Goal: Information Seeking & Learning: Learn about a topic

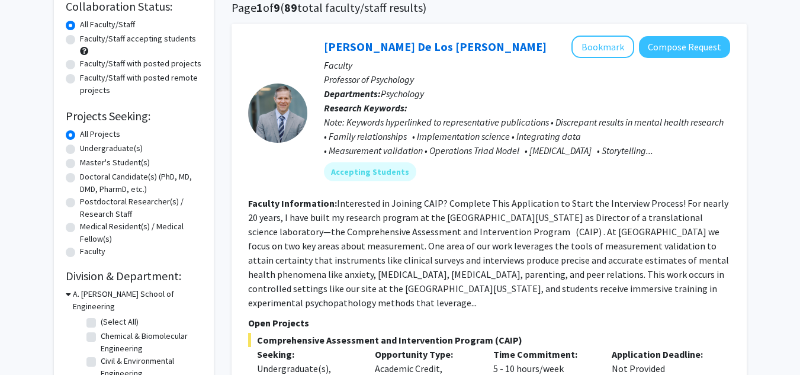
scroll to position [96, 0]
click at [104, 149] on label "Undergraduate(s)" at bounding box center [111, 147] width 63 height 12
click at [88, 149] on input "Undergraduate(s)" at bounding box center [84, 145] width 8 height 8
radio input "true"
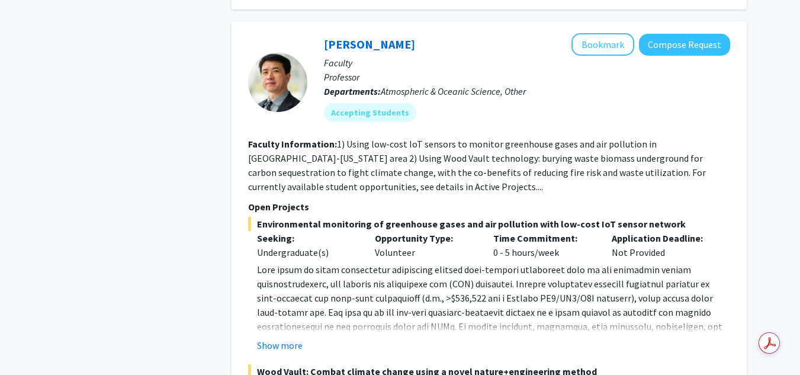
scroll to position [1696, 0]
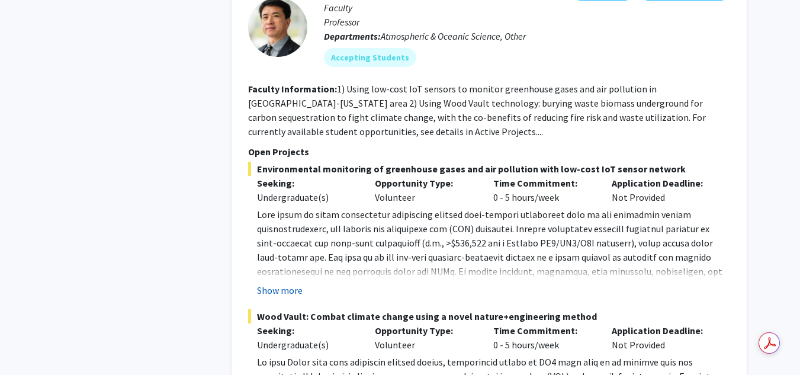
click at [291, 283] on button "Show more" at bounding box center [280, 290] width 46 height 14
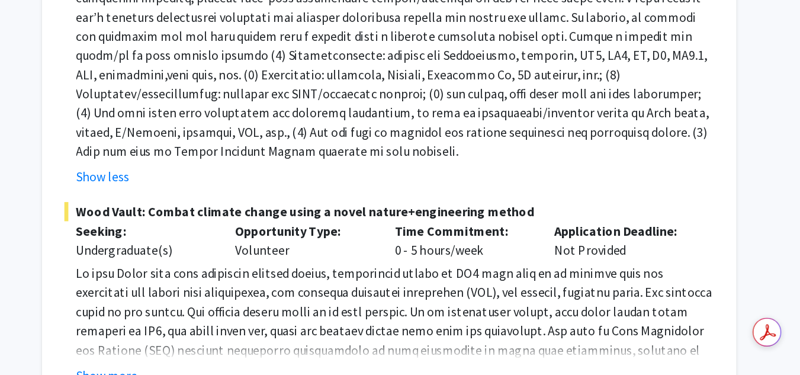
scroll to position [1953, 0]
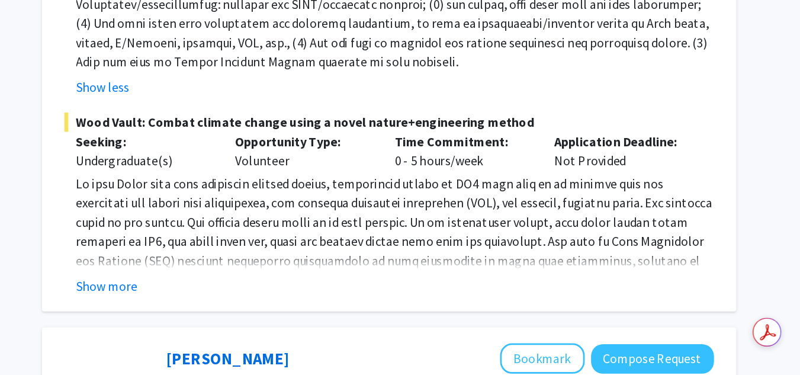
click at [310, 301] on div "Show more" at bounding box center [493, 308] width 473 height 14
click at [295, 301] on button "Show more" at bounding box center [280, 308] width 46 height 14
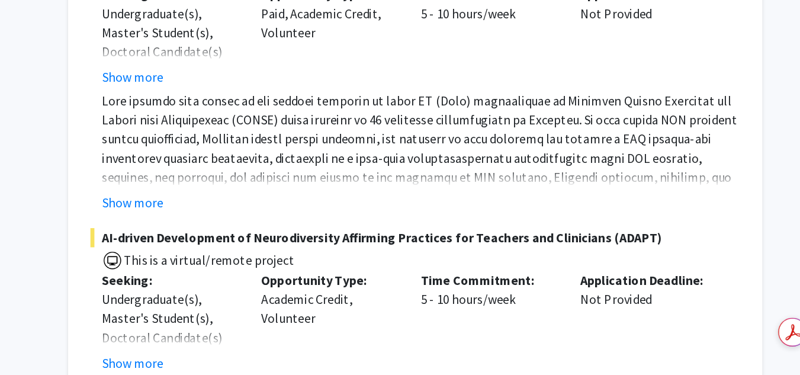
scroll to position [2890, 0]
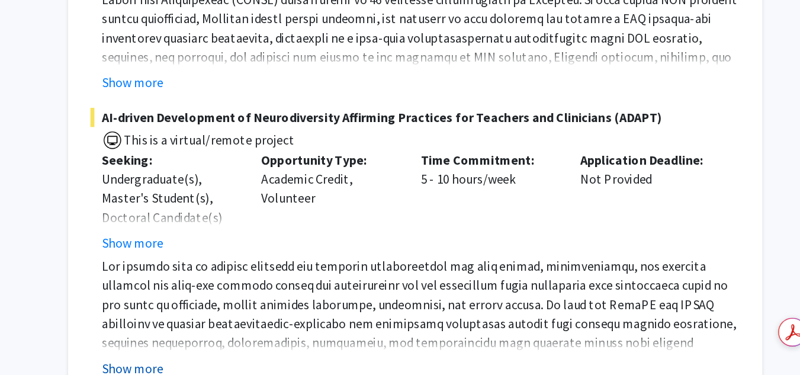
click at [287, 362] on button "Show more" at bounding box center [280, 369] width 46 height 14
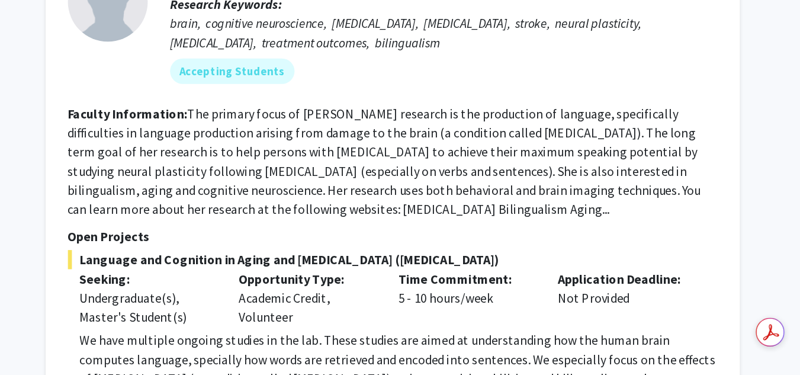
scroll to position [5453, 0]
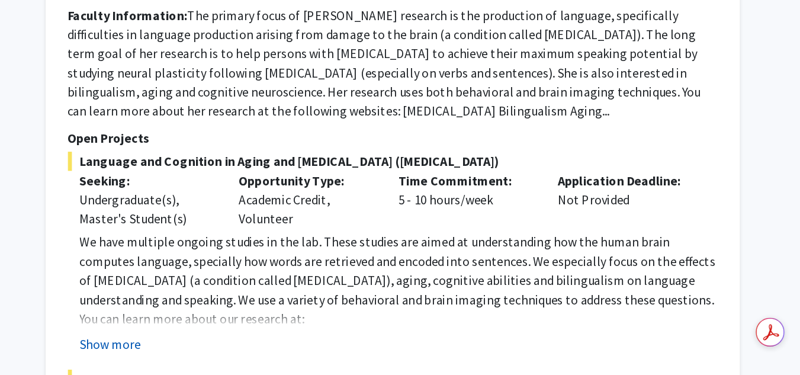
click at [264, 344] on button "Show more" at bounding box center [280, 351] width 46 height 14
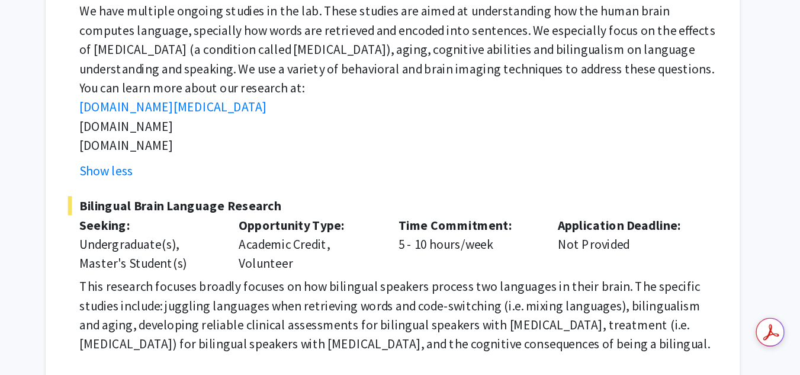
scroll to position [5641, 0]
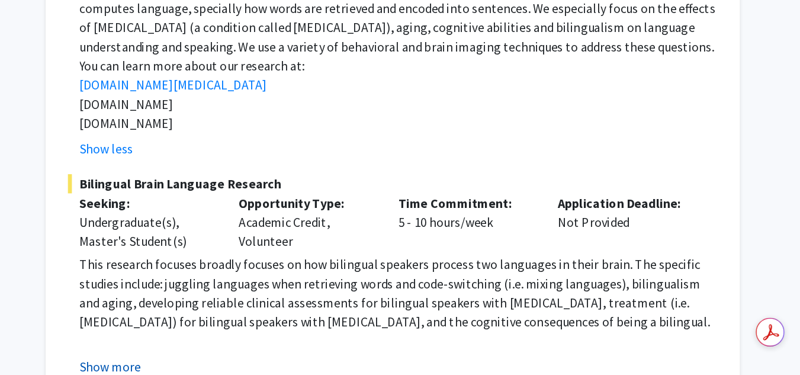
click at [291, 361] on button "Show more" at bounding box center [280, 368] width 46 height 14
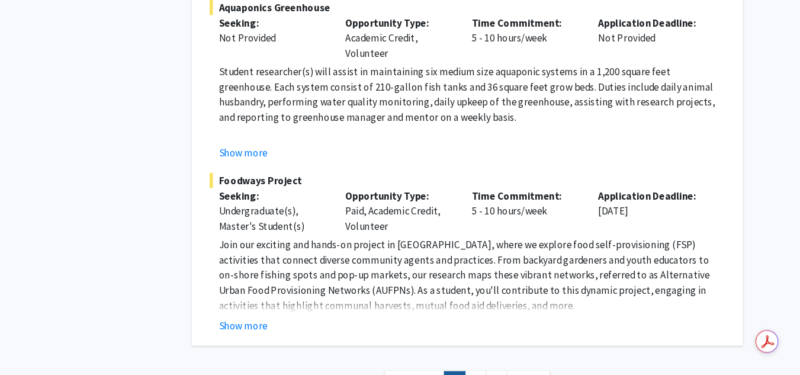
scroll to position [6256, 0]
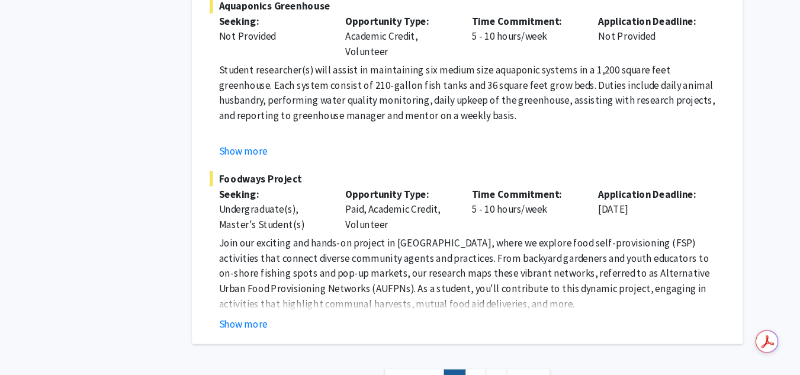
click at [279, 319] on div "Show more" at bounding box center [493, 326] width 473 height 14
click at [279, 319] on button "Show more" at bounding box center [280, 326] width 46 height 14
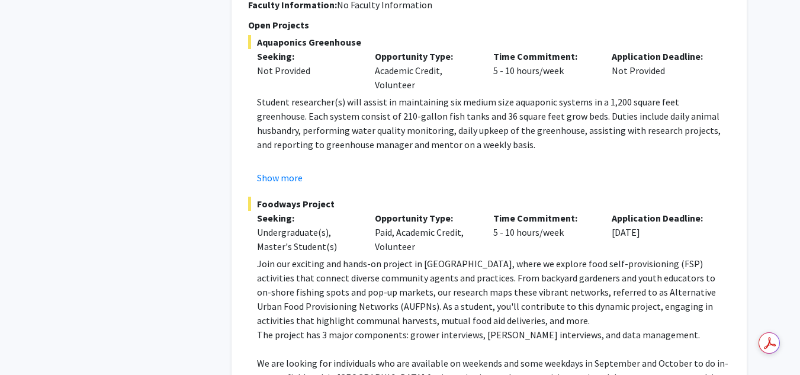
scroll to position [6371, 0]
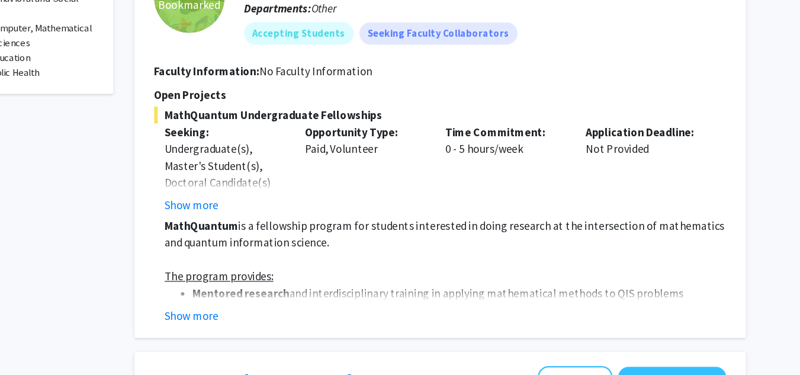
scroll to position [536, 0]
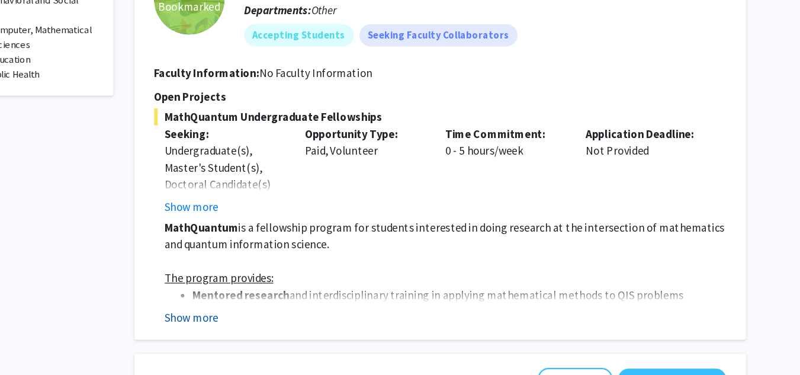
click at [271, 264] on button "Show more" at bounding box center [280, 267] width 46 height 14
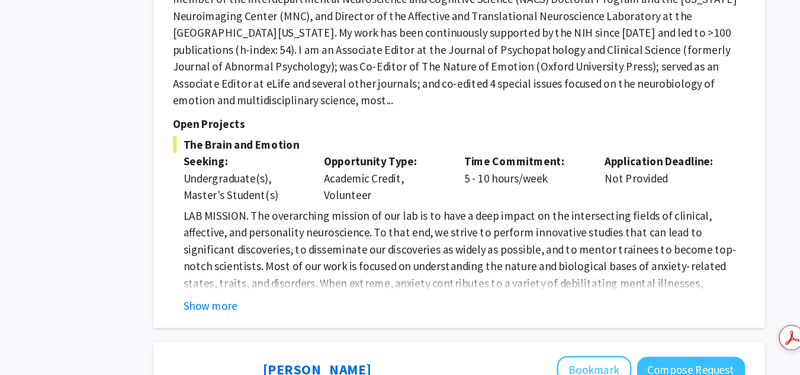
scroll to position [1398, 0]
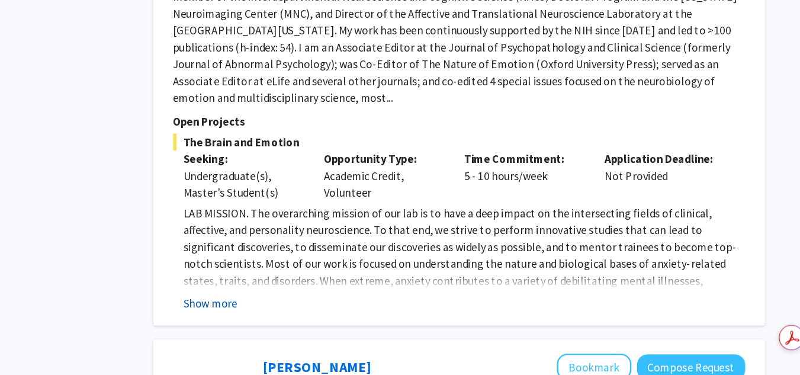
click at [286, 307] on button "Show more" at bounding box center [280, 314] width 46 height 14
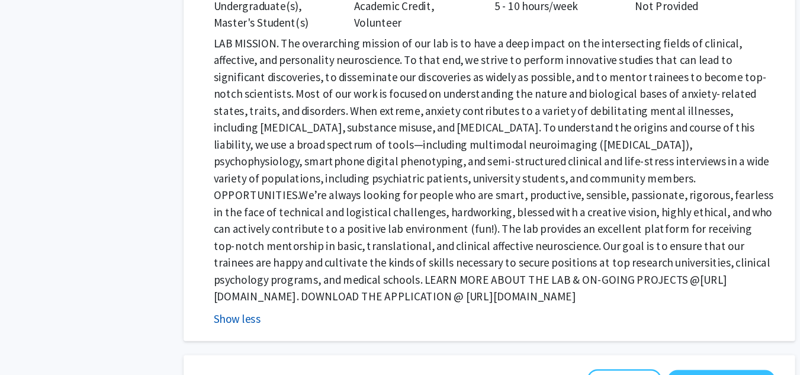
scroll to position [1586, 0]
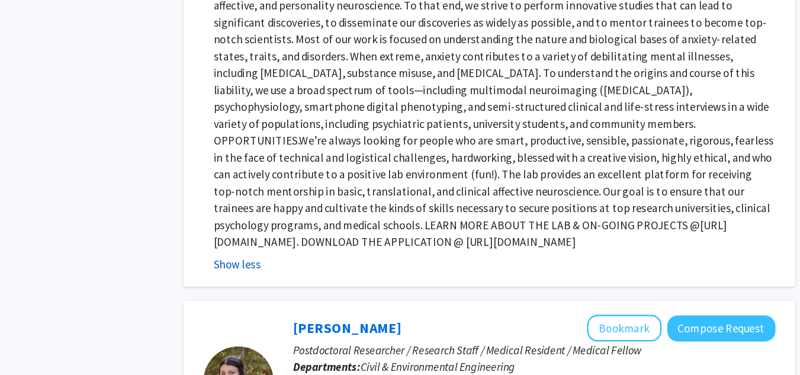
click at [276, 274] on button "Show less" at bounding box center [277, 281] width 40 height 14
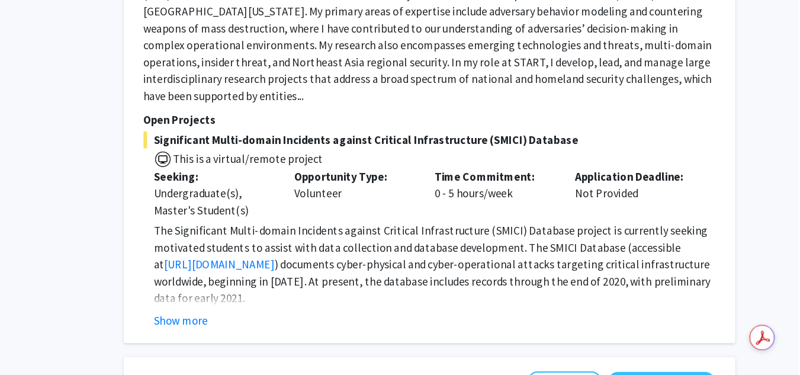
scroll to position [3957, 0]
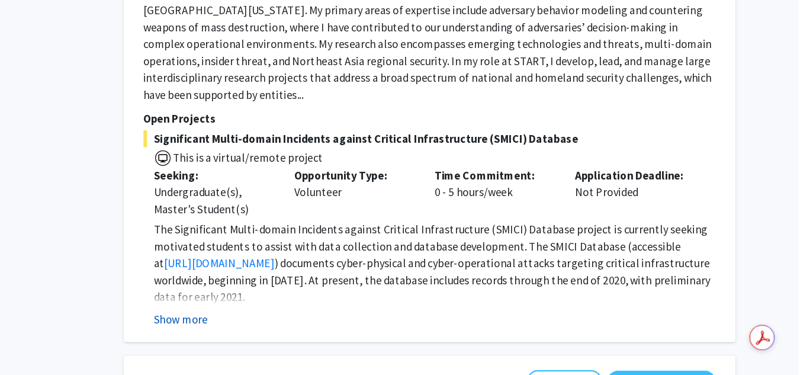
click at [285, 320] on button "Show more" at bounding box center [280, 327] width 46 height 14
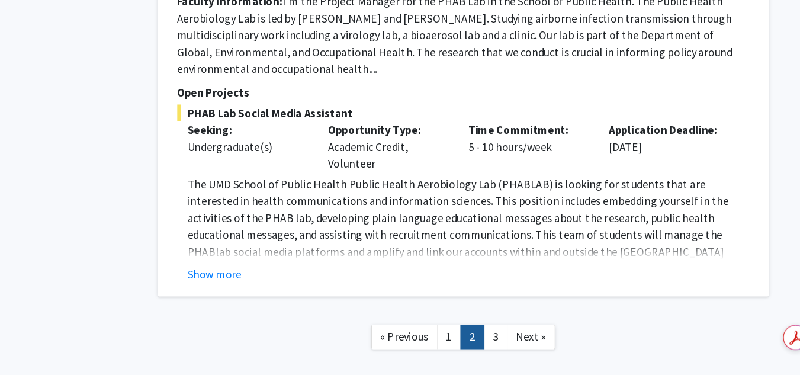
scroll to position [4542, 0]
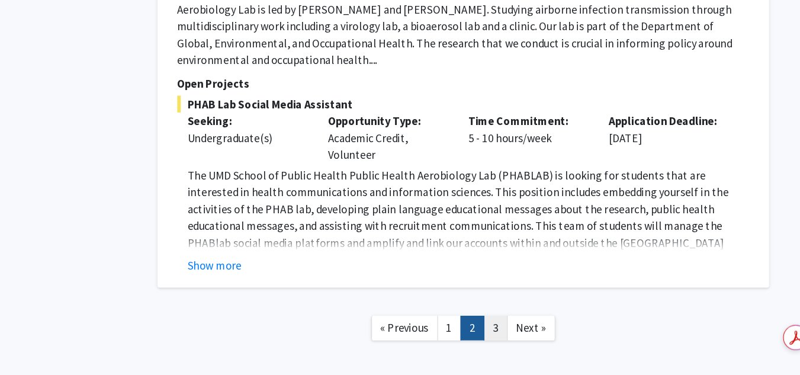
click at [518, 324] on link "3" at bounding box center [516, 334] width 20 height 21
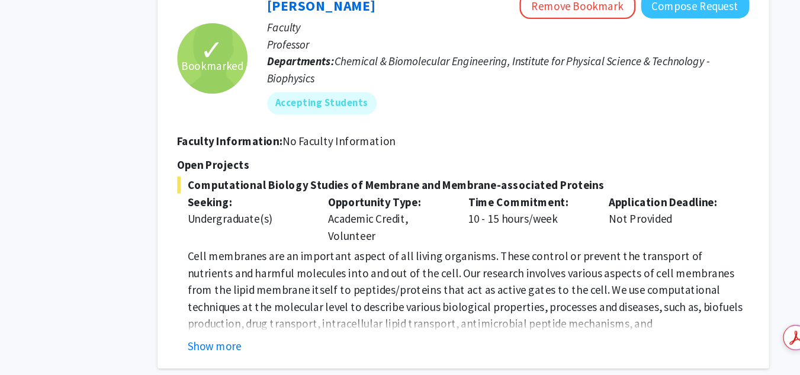
scroll to position [845, 0]
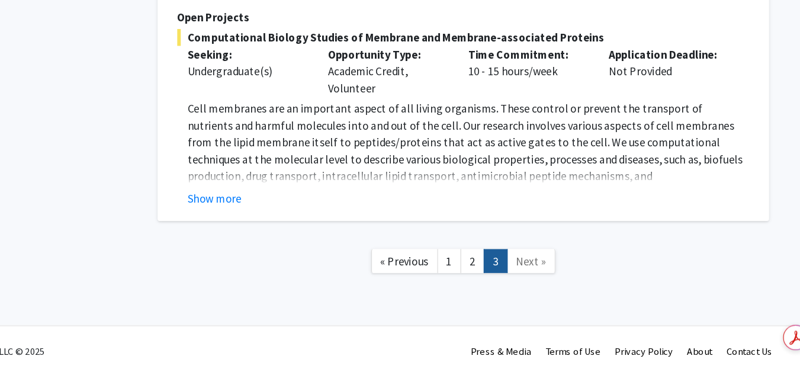
click at [541, 276] on span "Next »" at bounding box center [545, 278] width 25 height 12
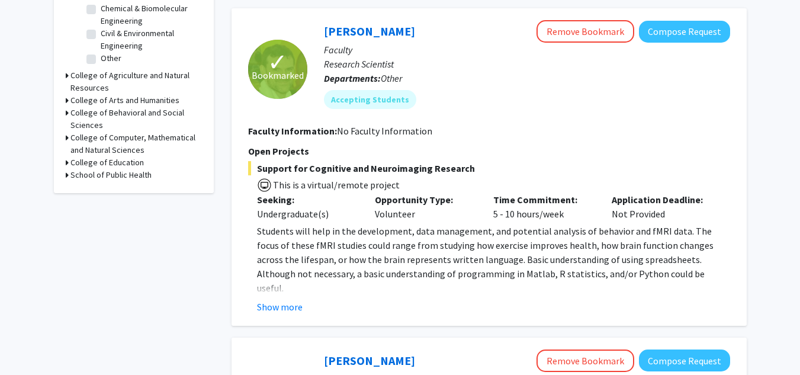
scroll to position [184, 0]
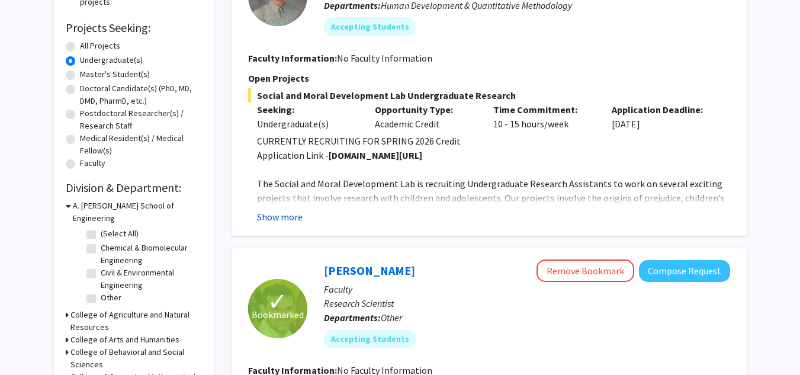
click at [288, 212] on button "Show more" at bounding box center [280, 217] width 46 height 14
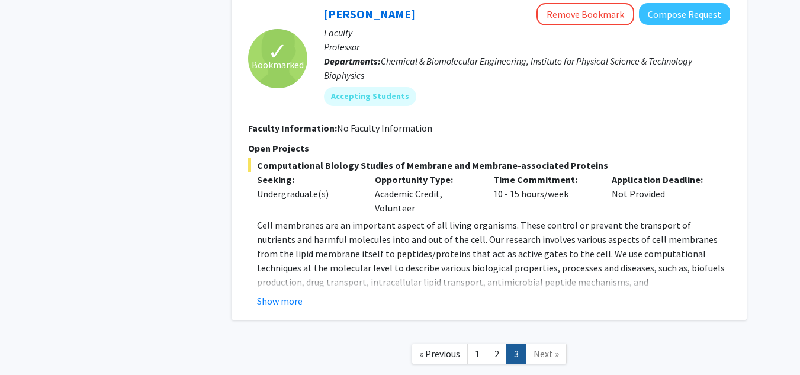
scroll to position [973, 0]
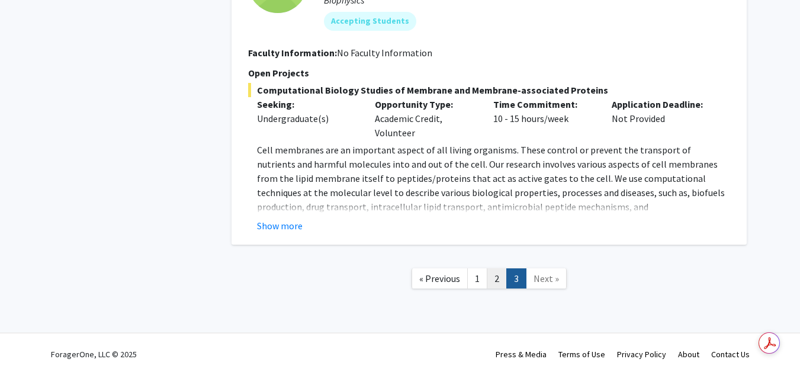
click at [495, 284] on link "2" at bounding box center [497, 278] width 20 height 21
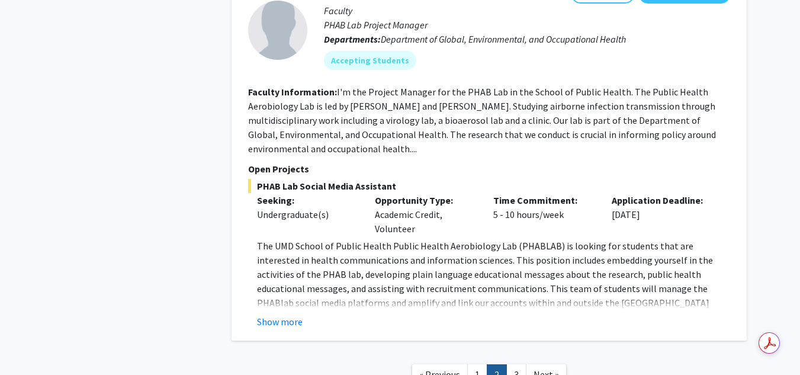
scroll to position [3865, 0]
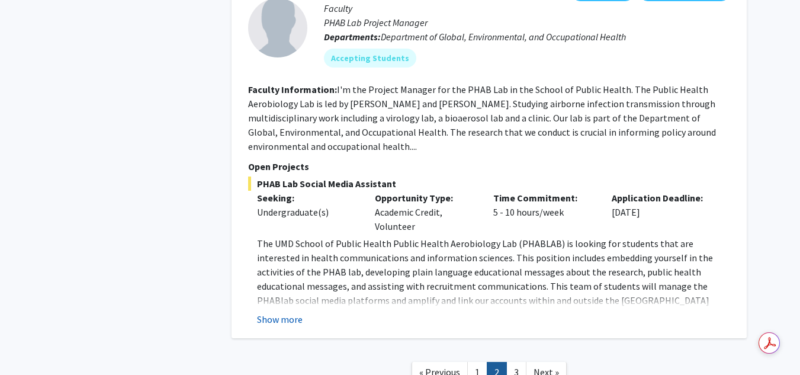
click at [283, 312] on button "Show more" at bounding box center [280, 319] width 46 height 14
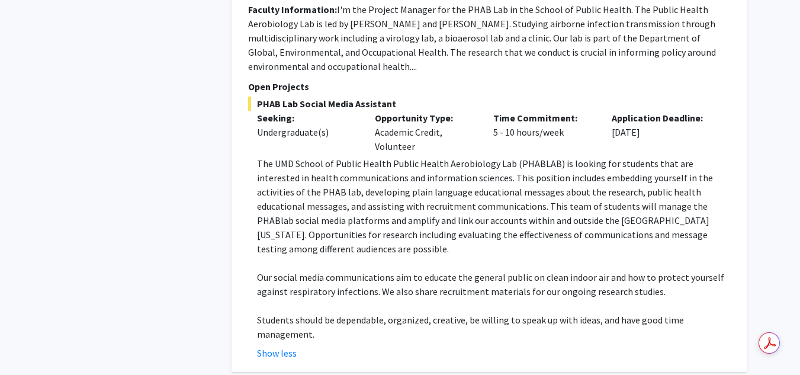
scroll to position [4030, 0]
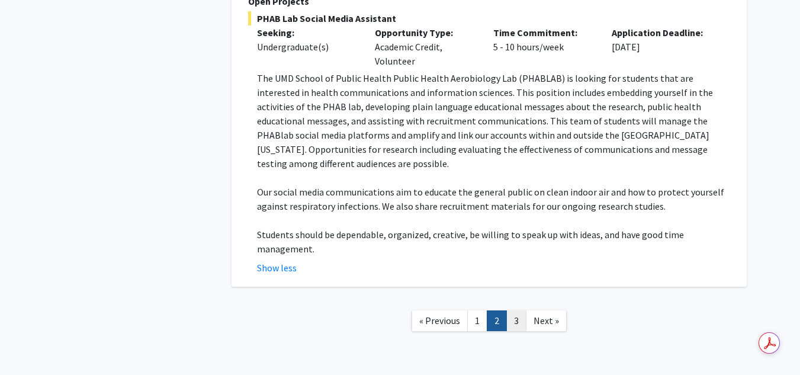
click at [519, 310] on link "3" at bounding box center [516, 320] width 20 height 21
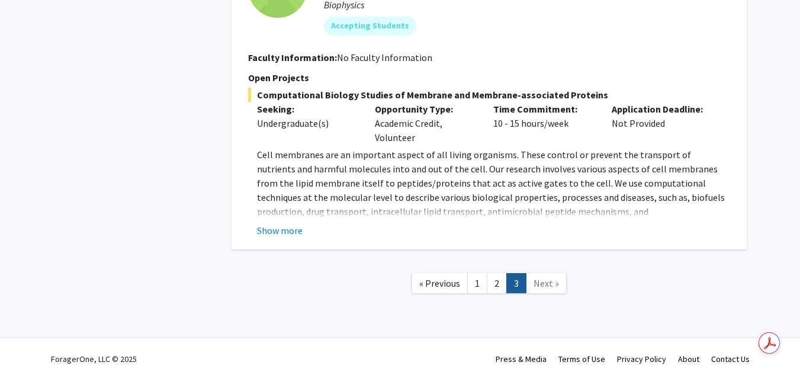
scroll to position [845, 0]
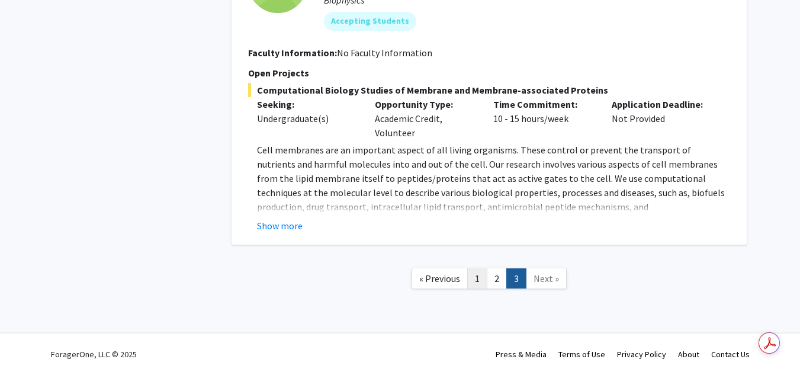
click at [469, 280] on link "1" at bounding box center [477, 278] width 20 height 21
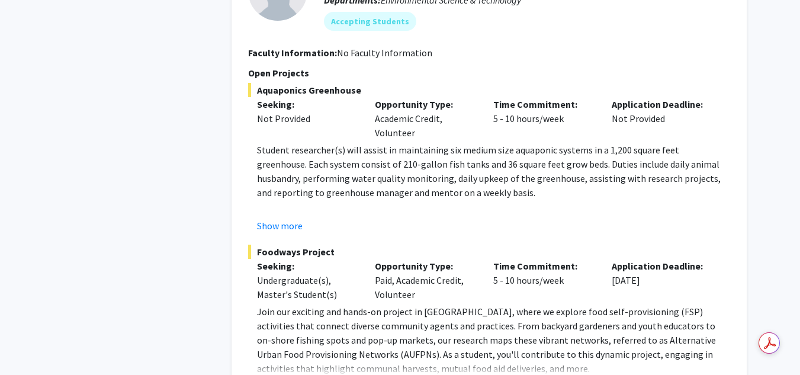
scroll to position [5571, 0]
click at [294, 312] on div "[PERSON_NAME] Bookmark Compose Request Faculty Senior Lecturer and Academic Adv…" at bounding box center [488, 168] width 515 height 476
click at [294, 310] on div "[PERSON_NAME] Bookmark Compose Request Faculty Senior Lecturer and Academic Adv…" at bounding box center [488, 168] width 515 height 476
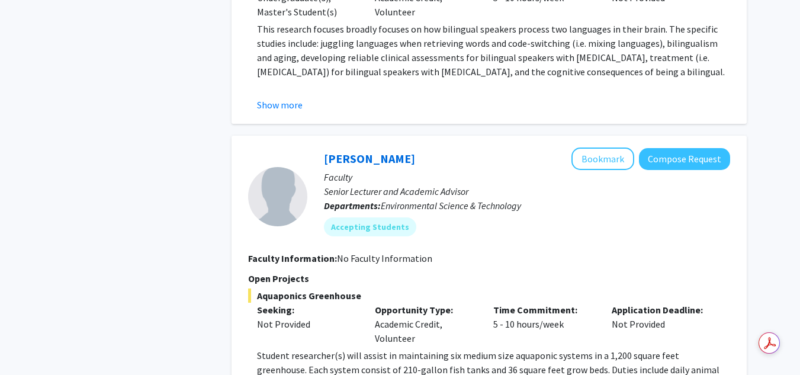
scroll to position [5364, 0]
